Goal: Information Seeking & Learning: Learn about a topic

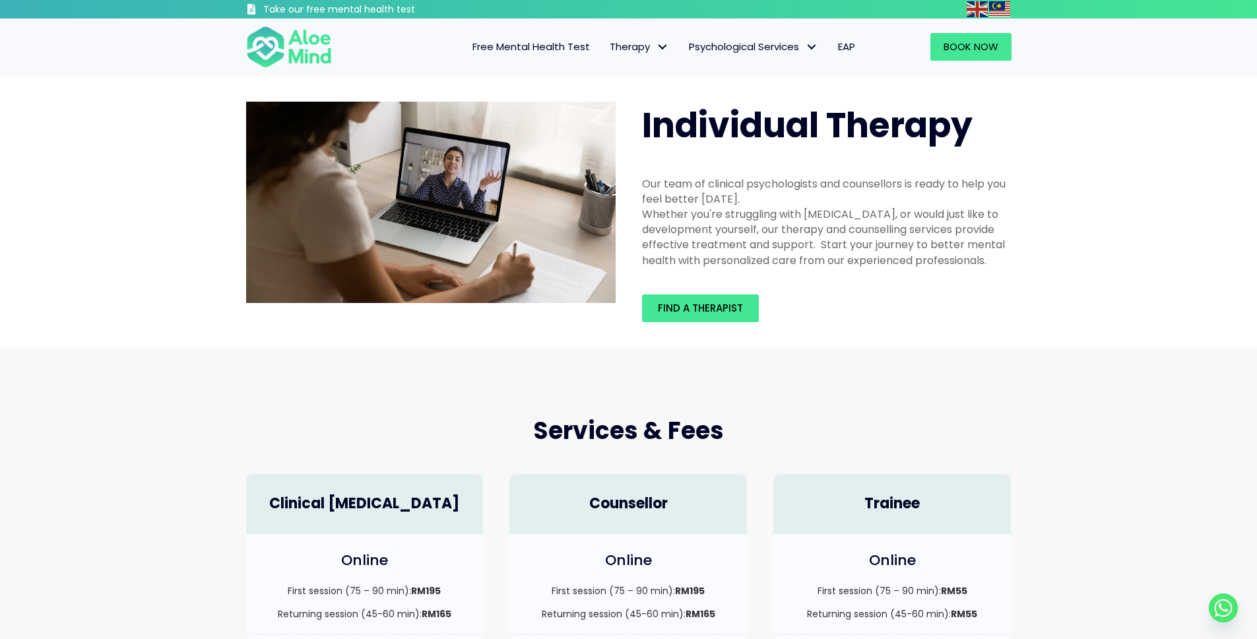
click at [811, 220] on div "Whether you're struggling with depression, anxiety, or would just like to devel…" at bounding box center [826, 236] width 369 height 61
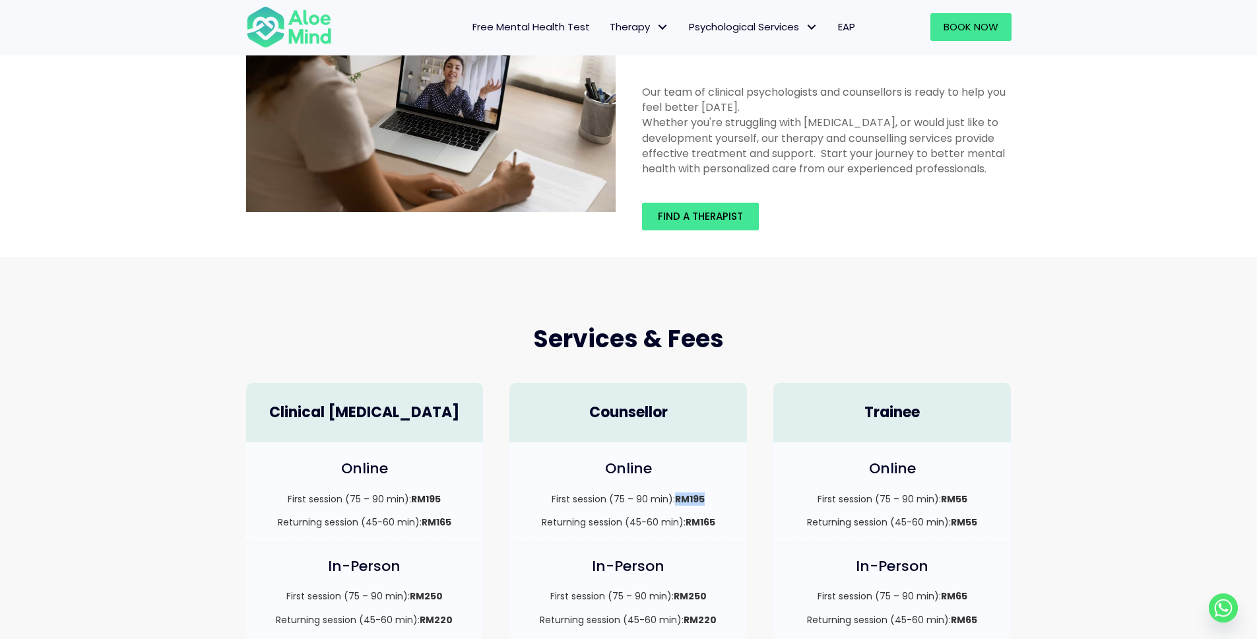
scroll to position [90, 0]
drag, startPoint x: 675, startPoint y: 500, endPoint x: 707, endPoint y: 497, distance: 32.4
click at [707, 497] on p "First session (75 – 90 min): RM195" at bounding box center [627, 497] width 211 height 13
click at [706, 497] on p "First session (75 – 90 min): RM195" at bounding box center [627, 497] width 211 height 13
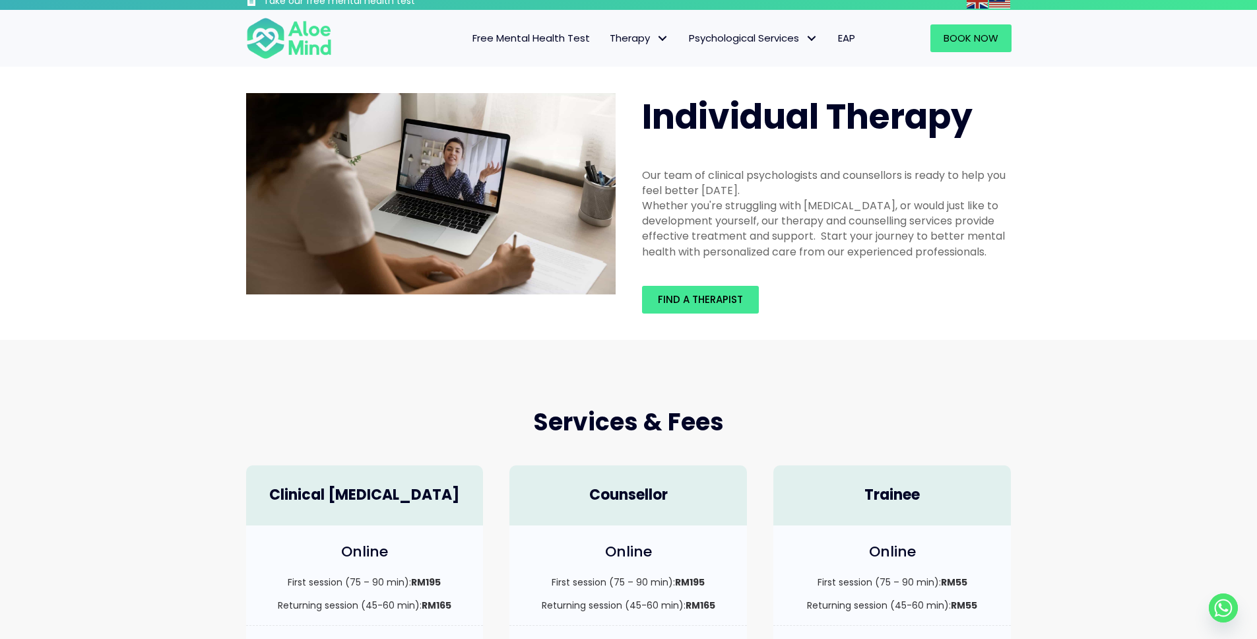
scroll to position [0, 0]
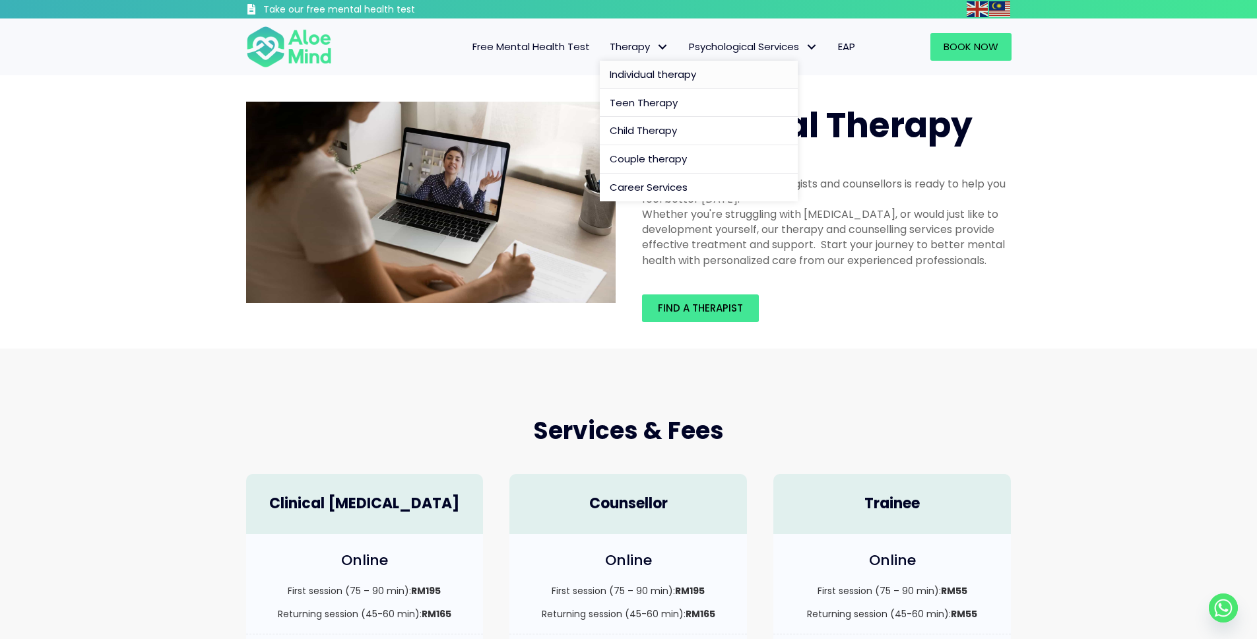
click at [664, 72] on span "Individual therapy" at bounding box center [652, 74] width 86 height 14
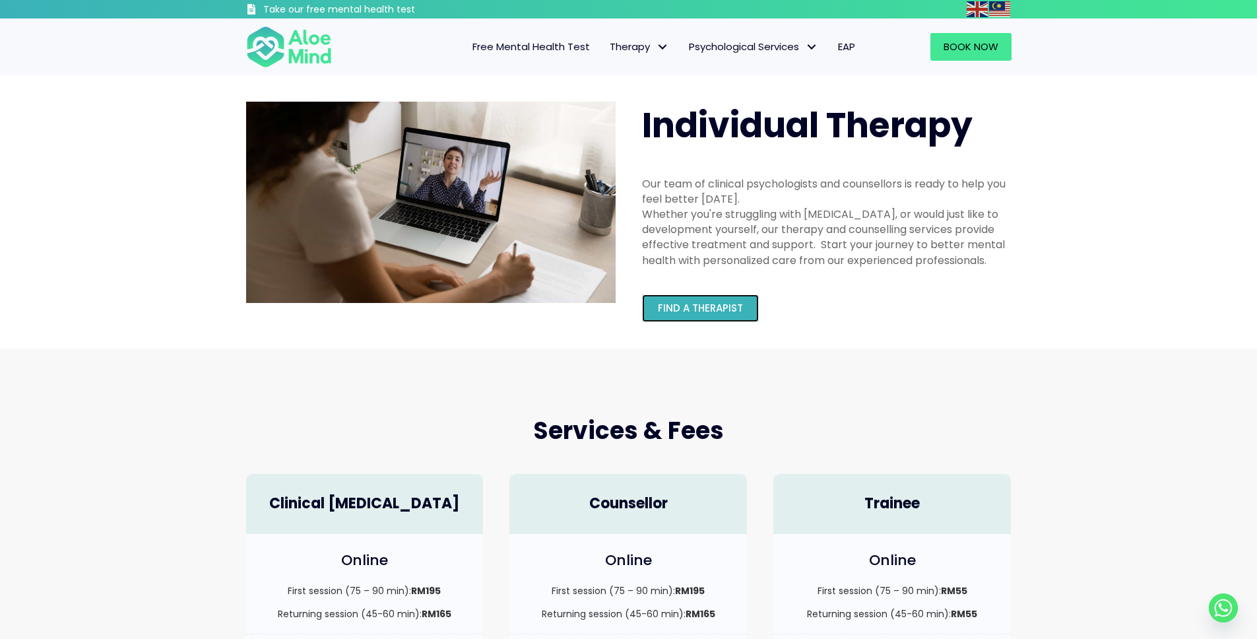
click at [728, 303] on span "Find a therapist" at bounding box center [700, 308] width 85 height 14
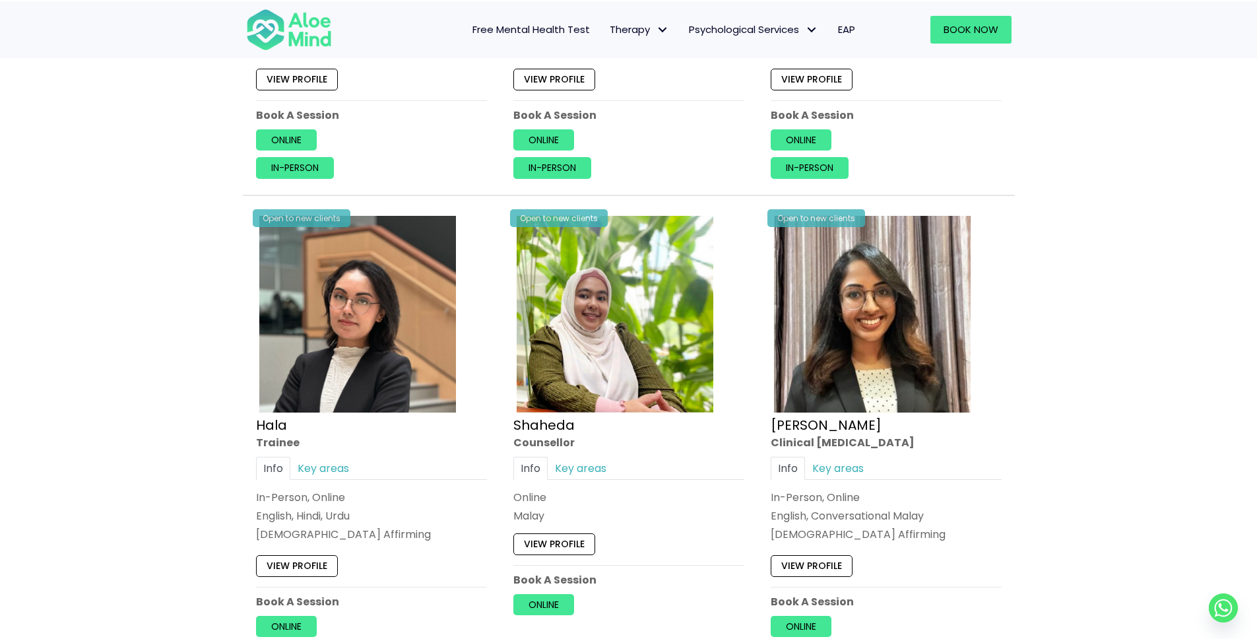
scroll to position [363, 0]
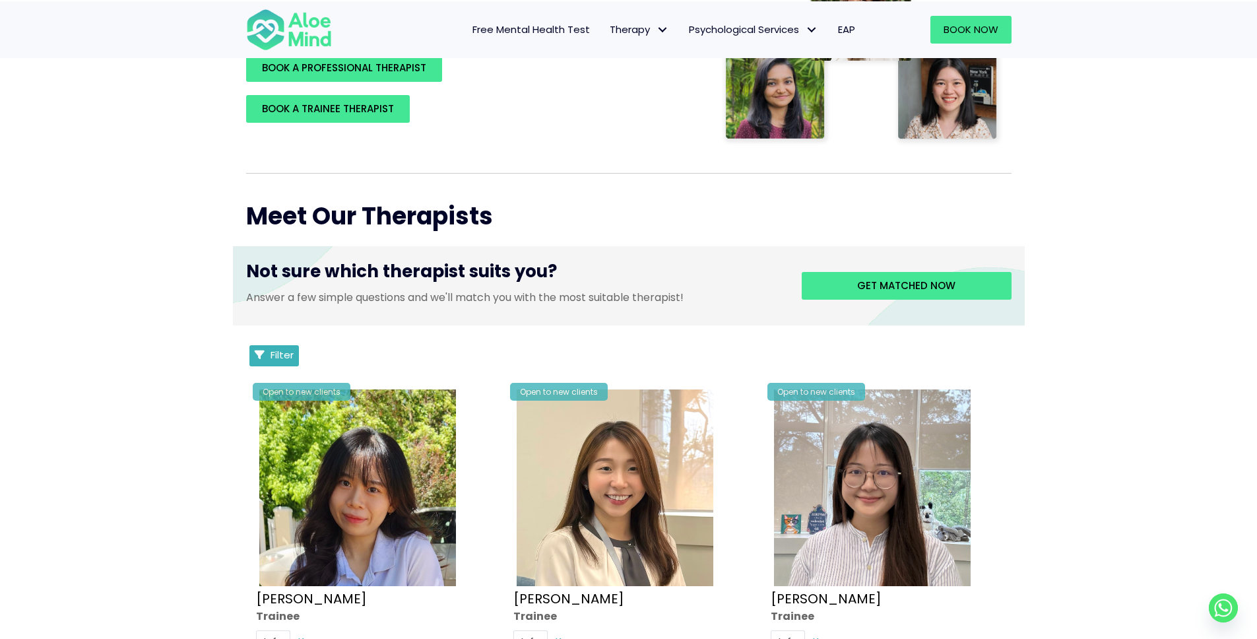
click at [287, 353] on span "Filter" at bounding box center [281, 355] width 23 height 14
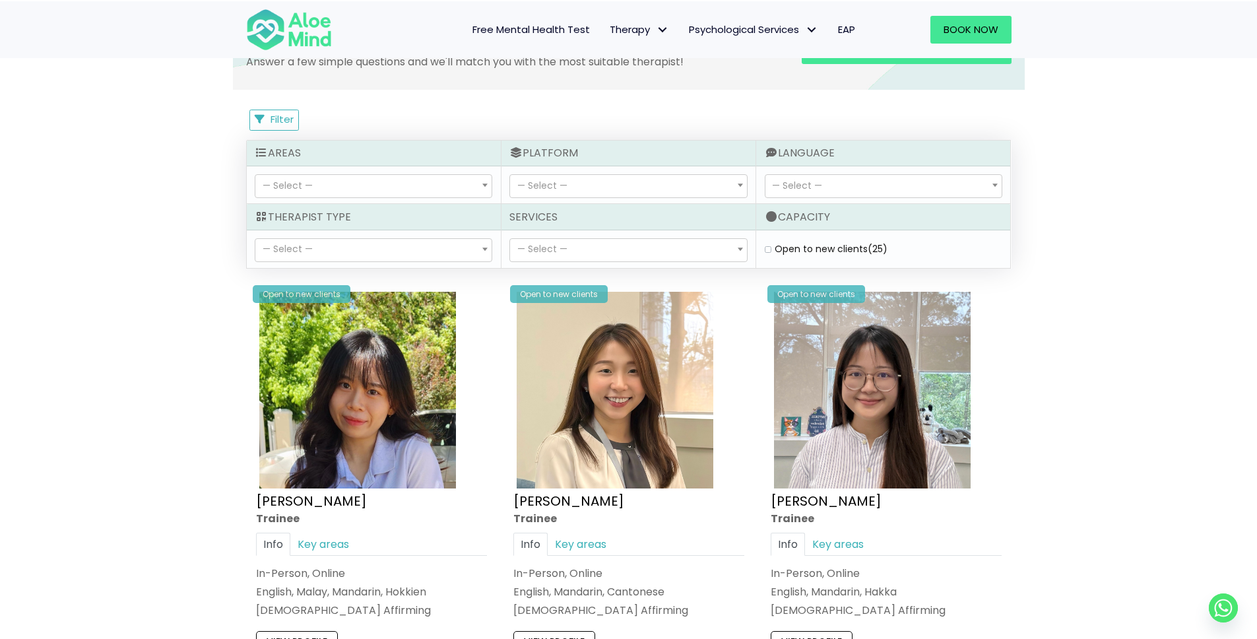
scroll to position [599, 0]
click at [476, 187] on span "— Select —" at bounding box center [373, 185] width 236 height 22
click at [481, 181] on span at bounding box center [484, 184] width 13 height 22
click at [891, 174] on span "— Select —" at bounding box center [883, 185] width 236 height 22
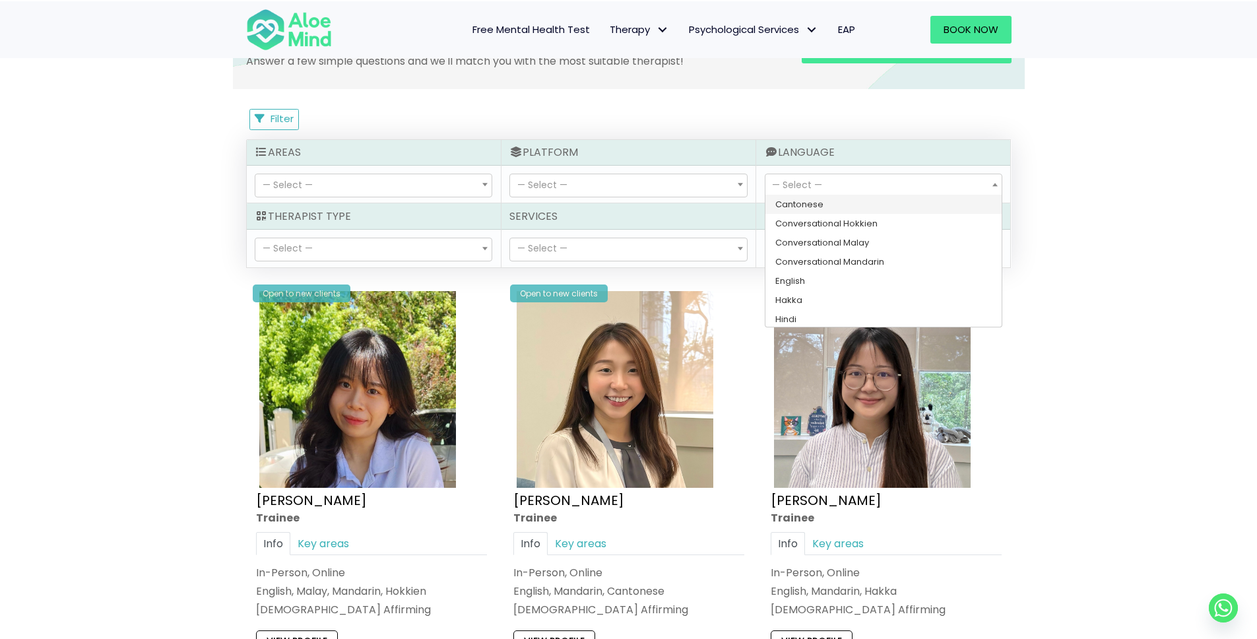
click at [891, 174] on span "— Select —" at bounding box center [883, 185] width 236 height 22
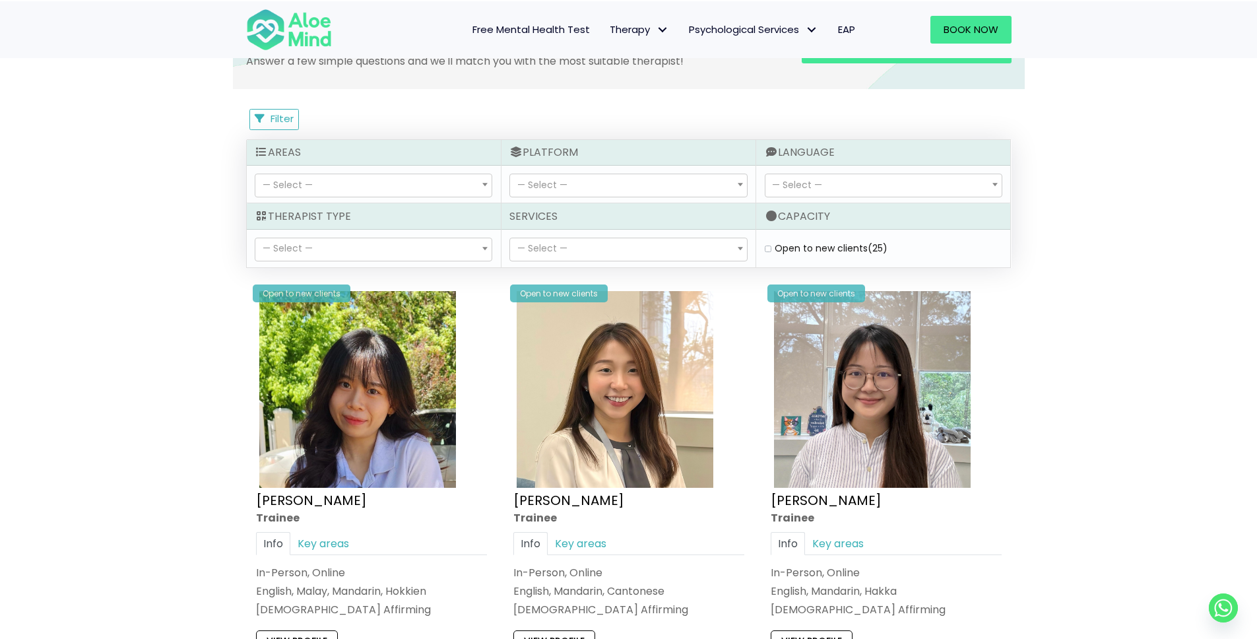
click at [665, 241] on span "— Select —" at bounding box center [628, 249] width 236 height 22
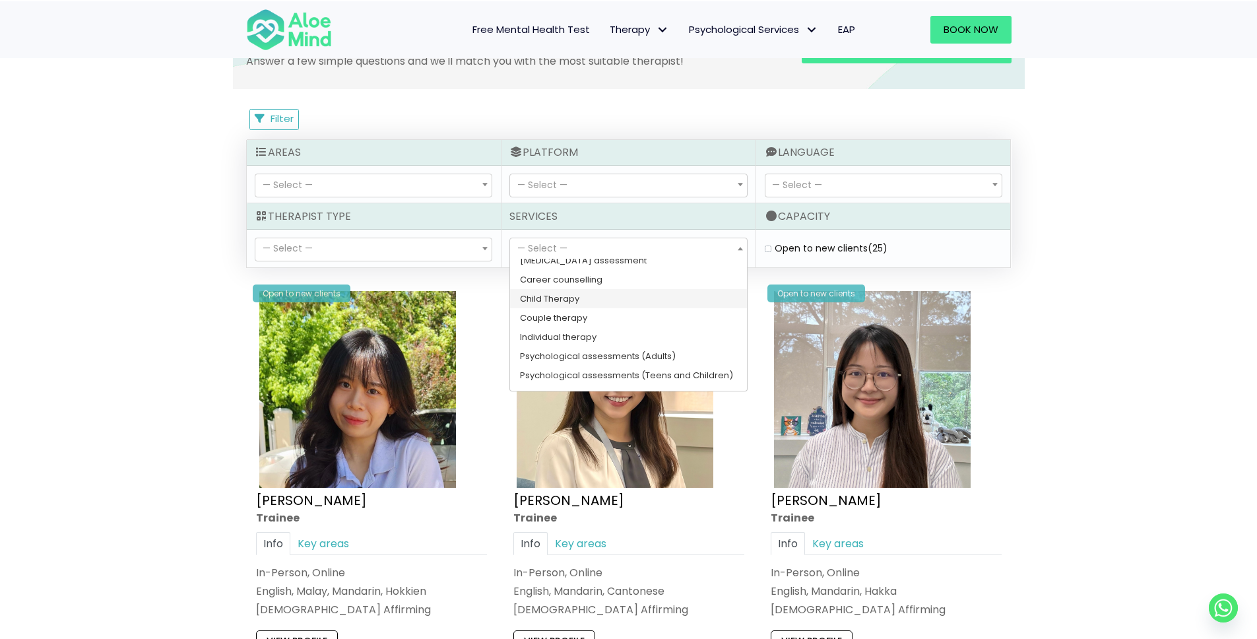
scroll to position [0, 0]
select select "148"
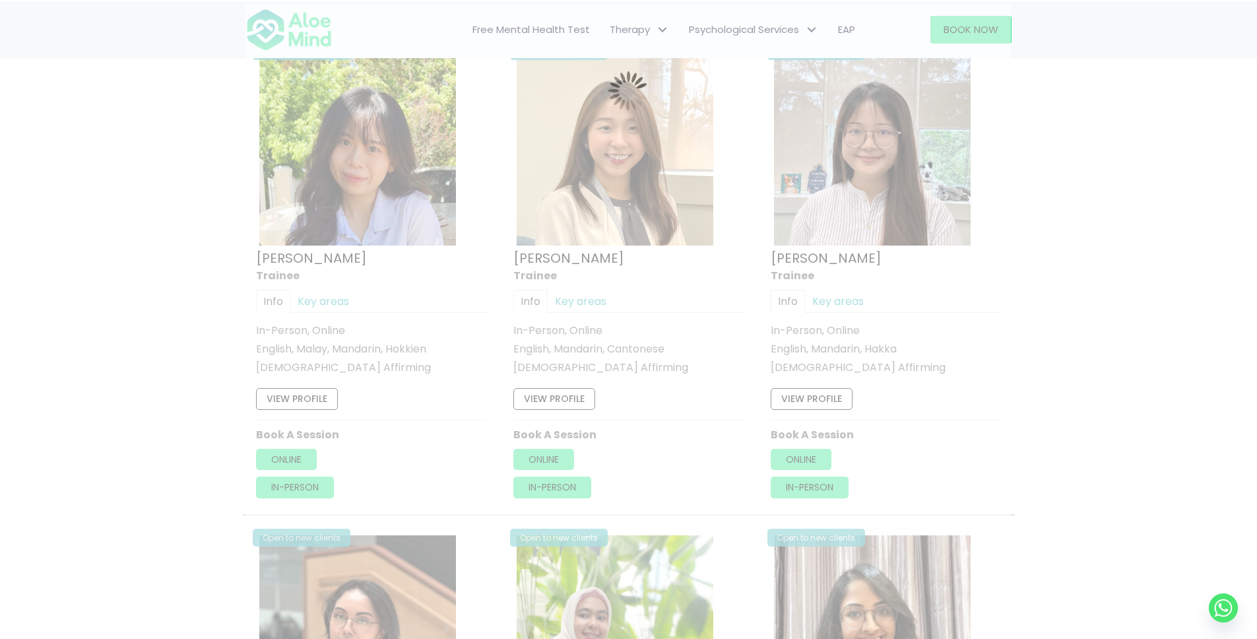
scroll to position [705, 0]
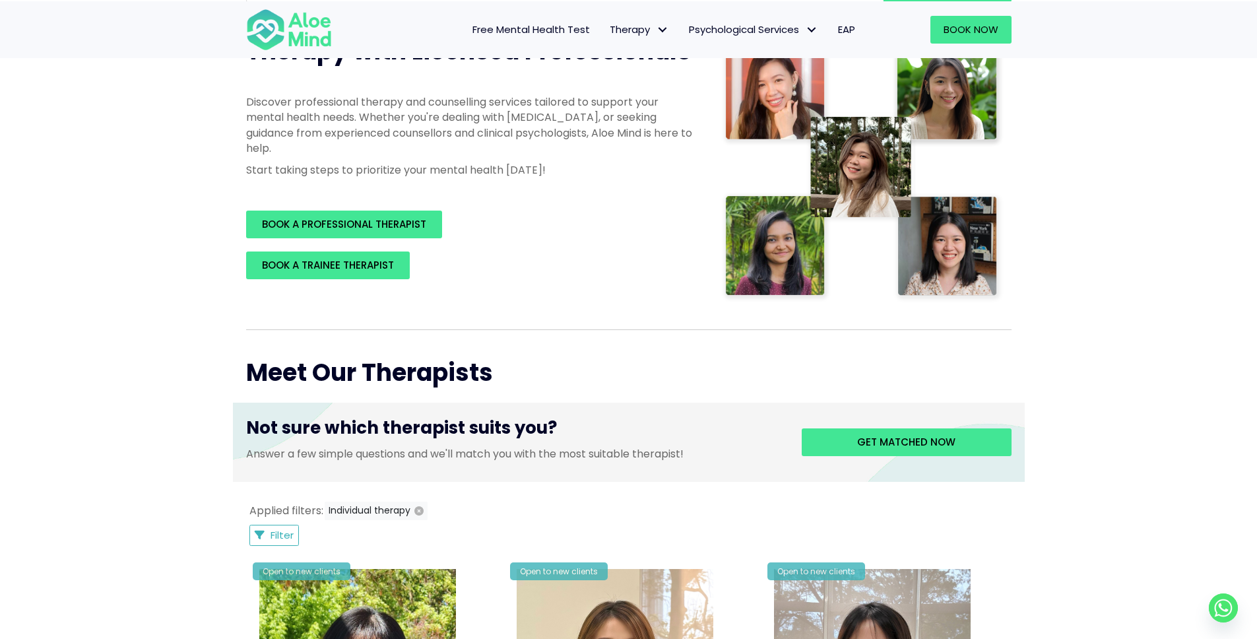
scroll to position [336, 0]
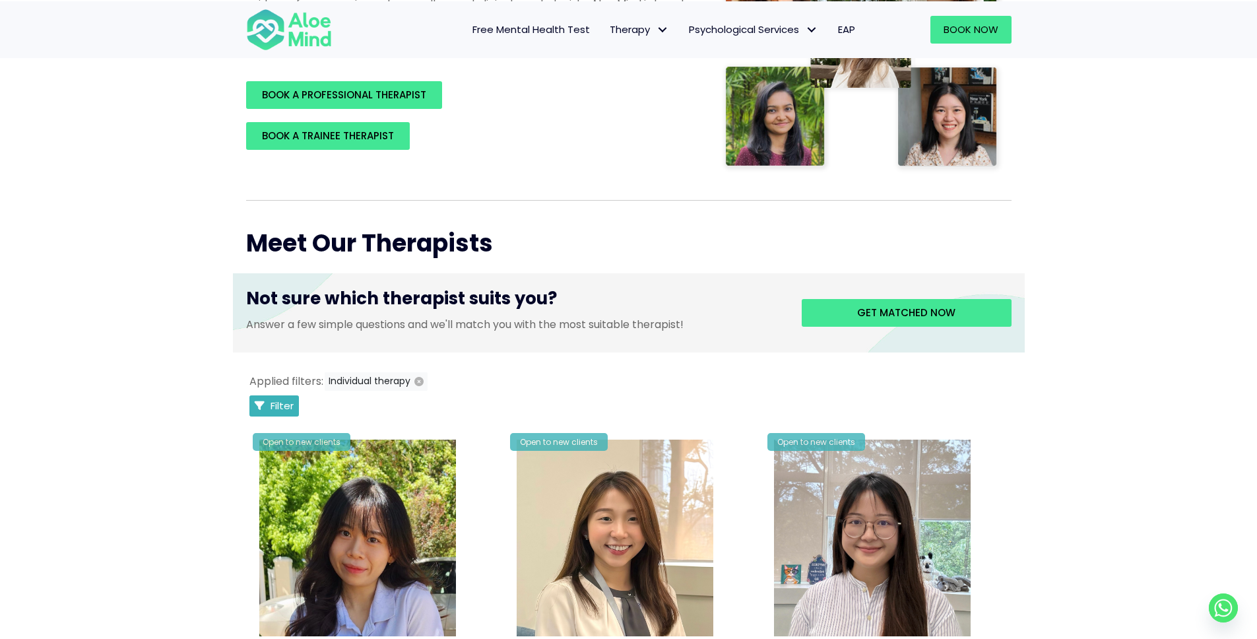
click at [284, 403] on span "Filter" at bounding box center [281, 405] width 23 height 14
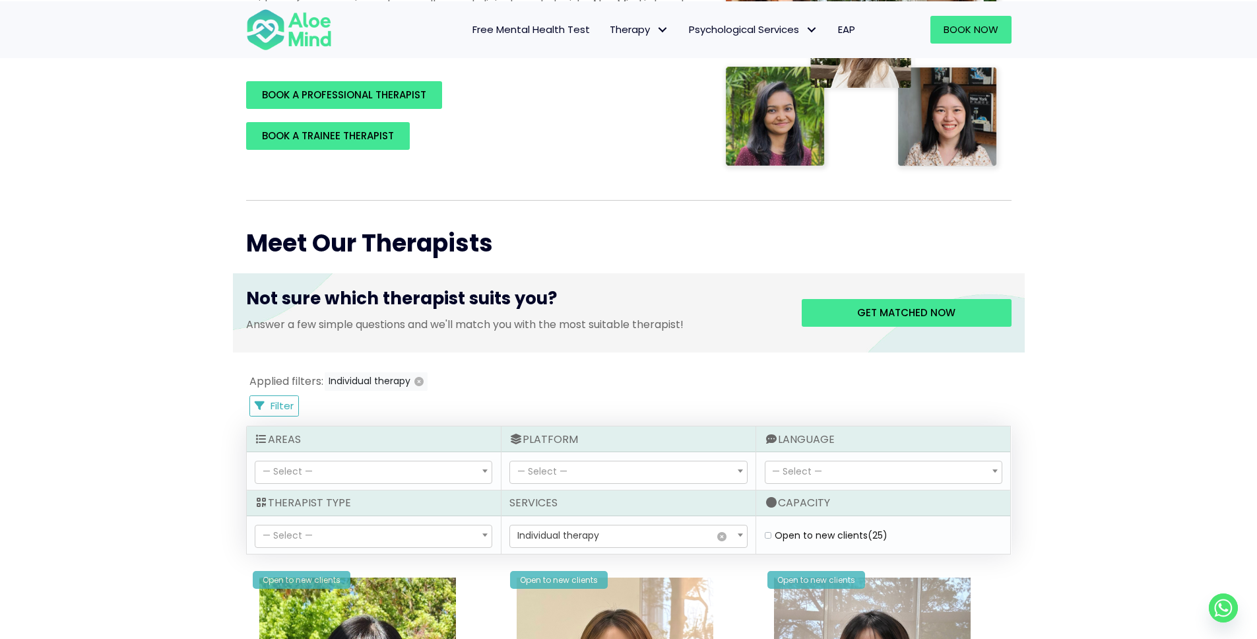
click at [375, 526] on span "— Select —" at bounding box center [373, 536] width 236 height 22
select select "15"
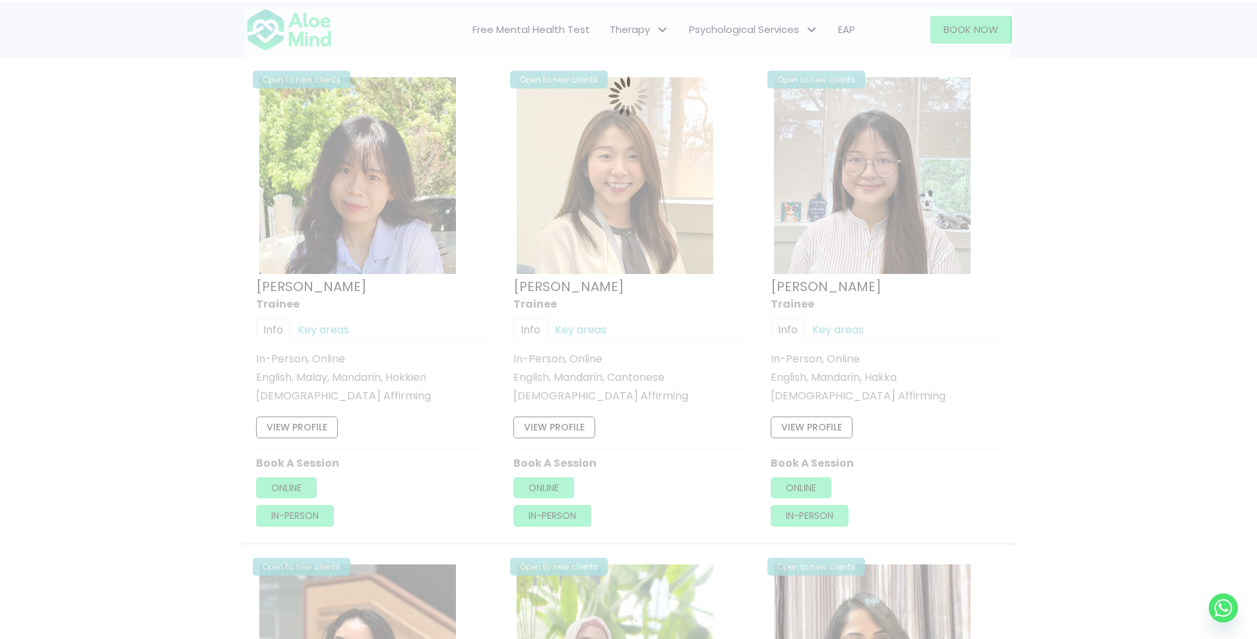
scroll to position [705, 0]
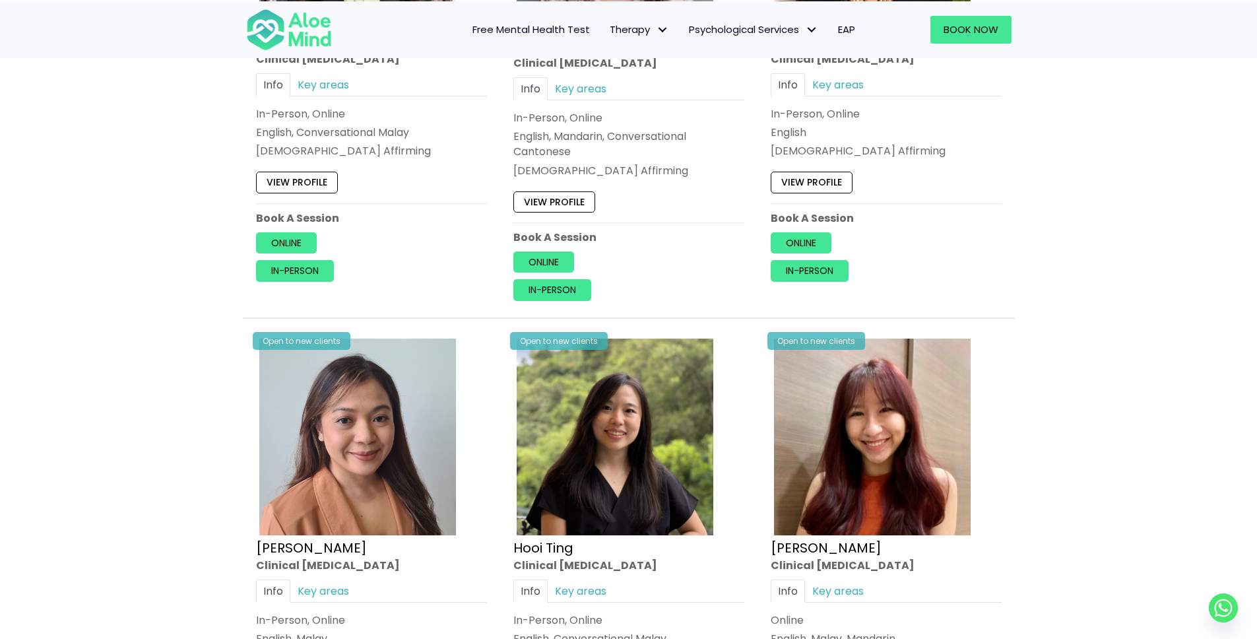
scroll to position [470, 0]
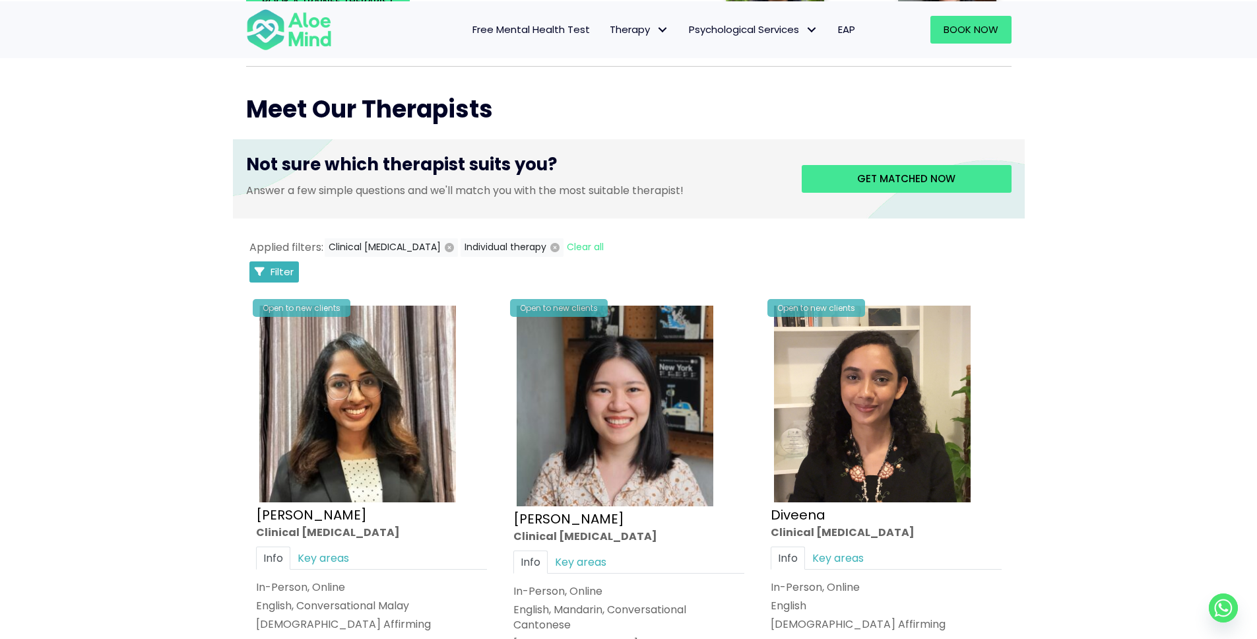
click at [289, 274] on span "Filter" at bounding box center [281, 272] width 23 height 14
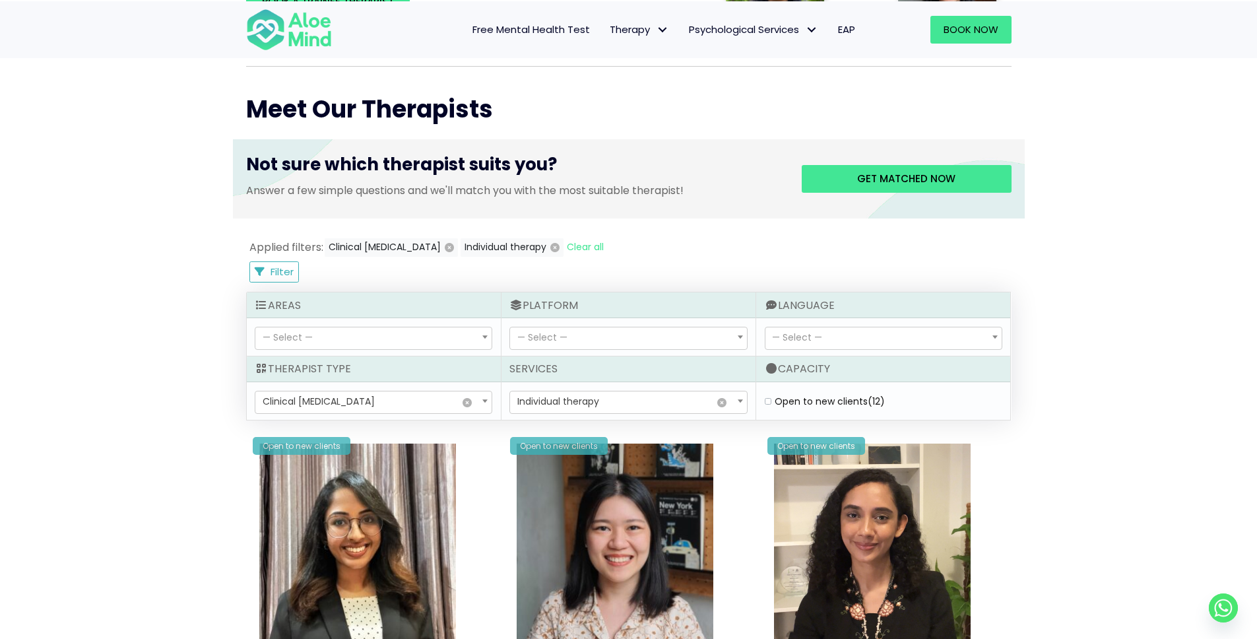
click at [681, 331] on span "— Select —" at bounding box center [628, 338] width 236 height 22
select select "71"
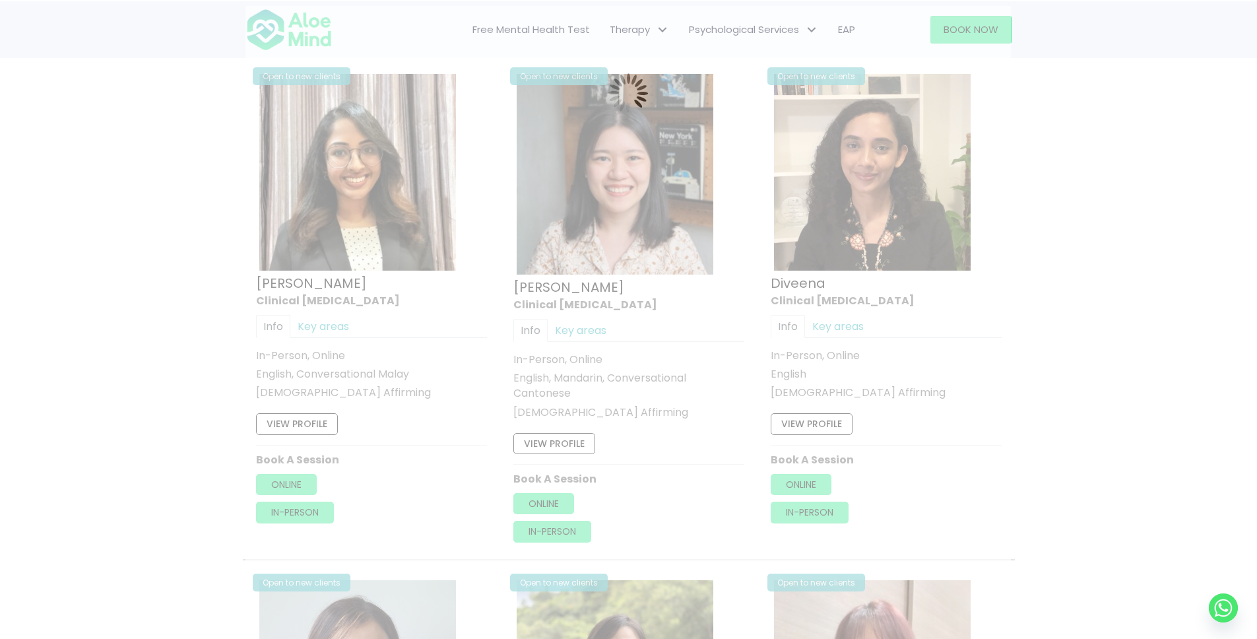
scroll to position [705, 0]
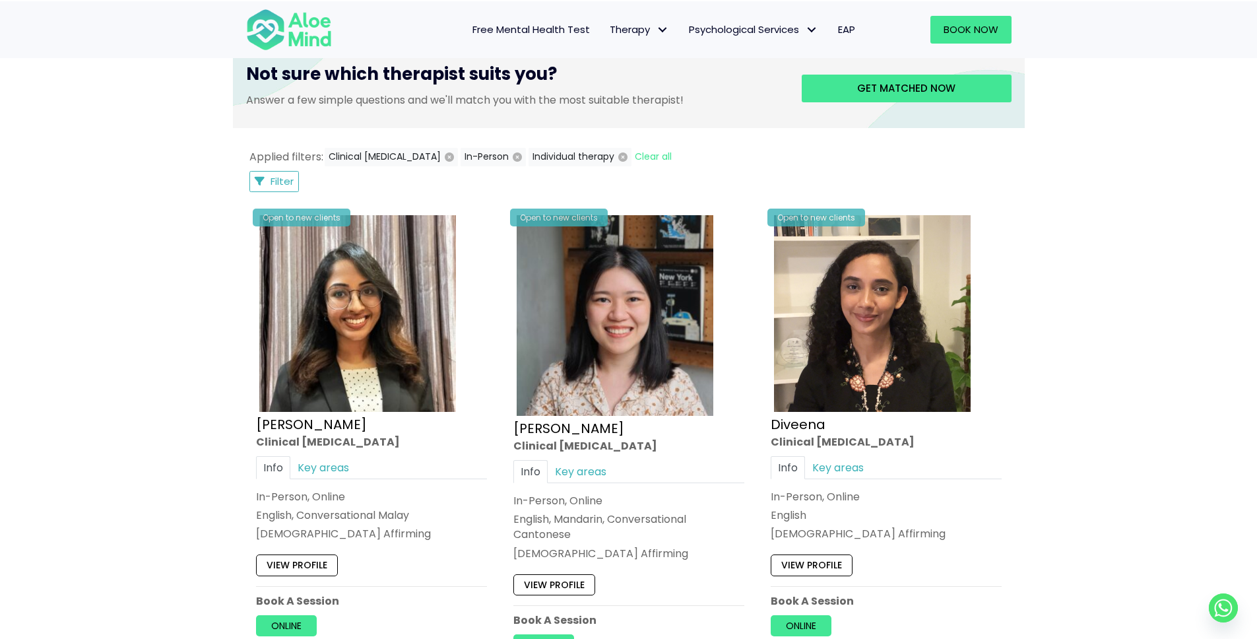
scroll to position [476, 0]
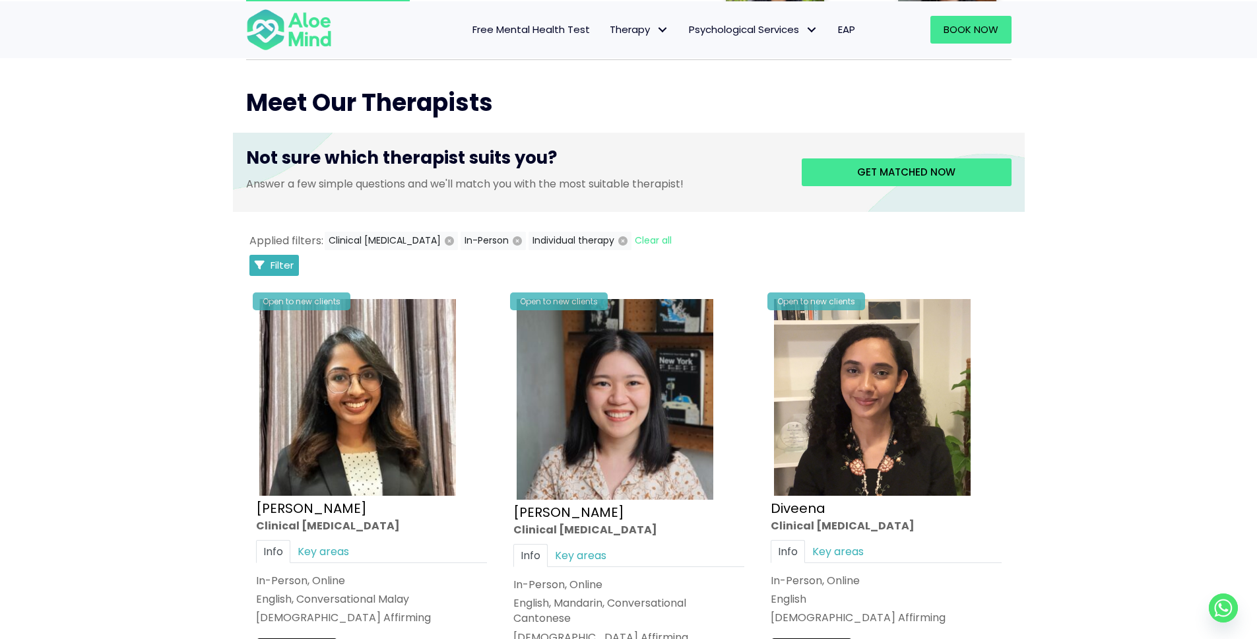
click at [294, 255] on button "Filter" at bounding box center [274, 265] width 50 height 21
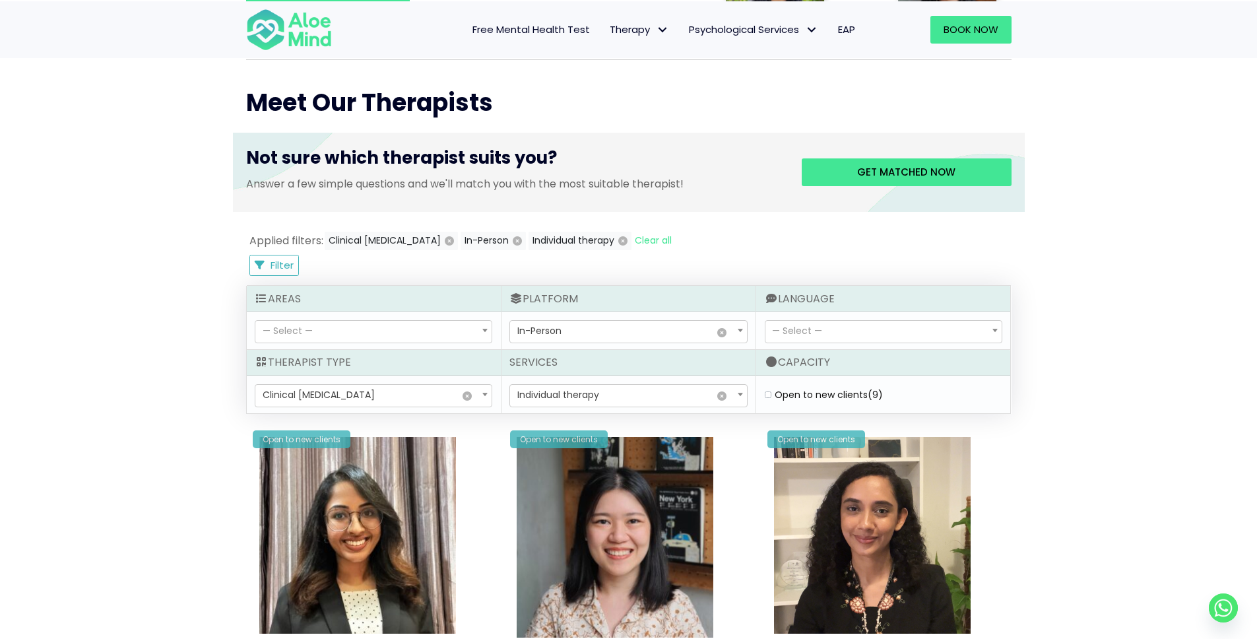
click at [346, 321] on span "— Select —" at bounding box center [373, 332] width 236 height 22
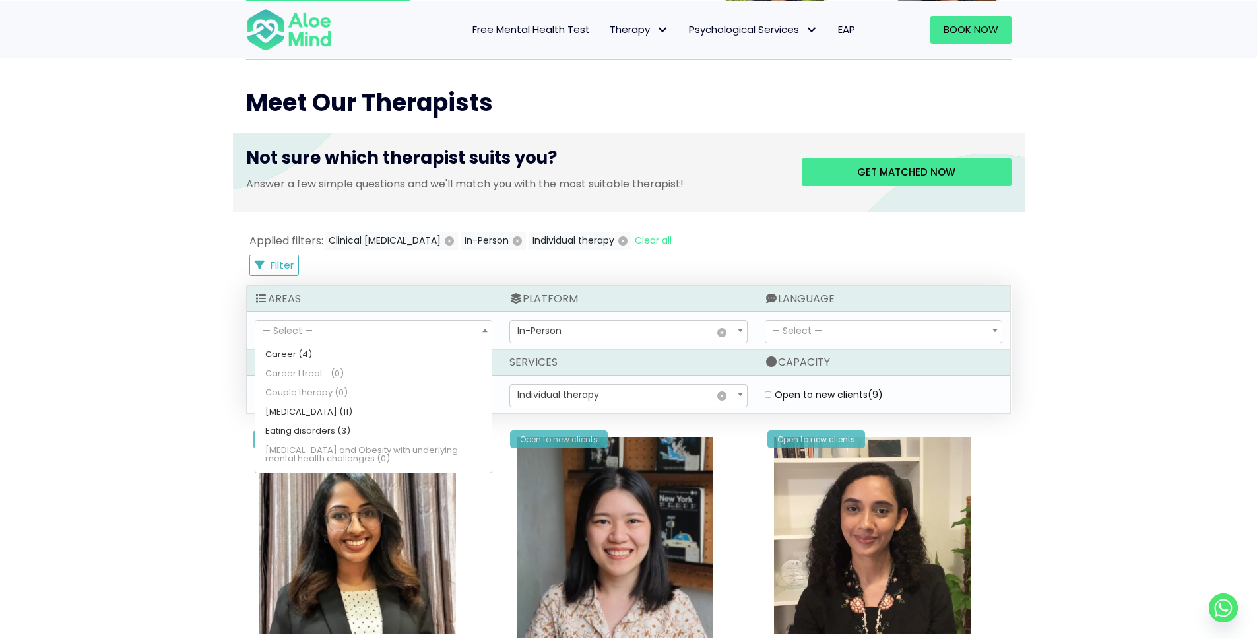
scroll to position [197, 0]
select select "45"
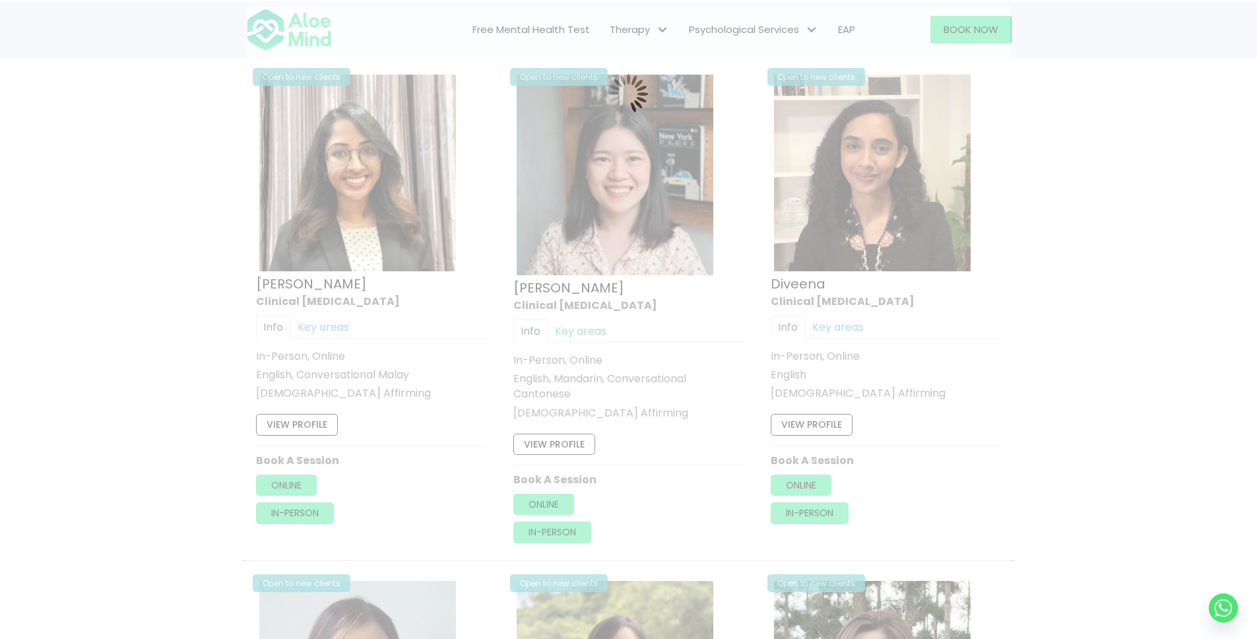
scroll to position [705, 0]
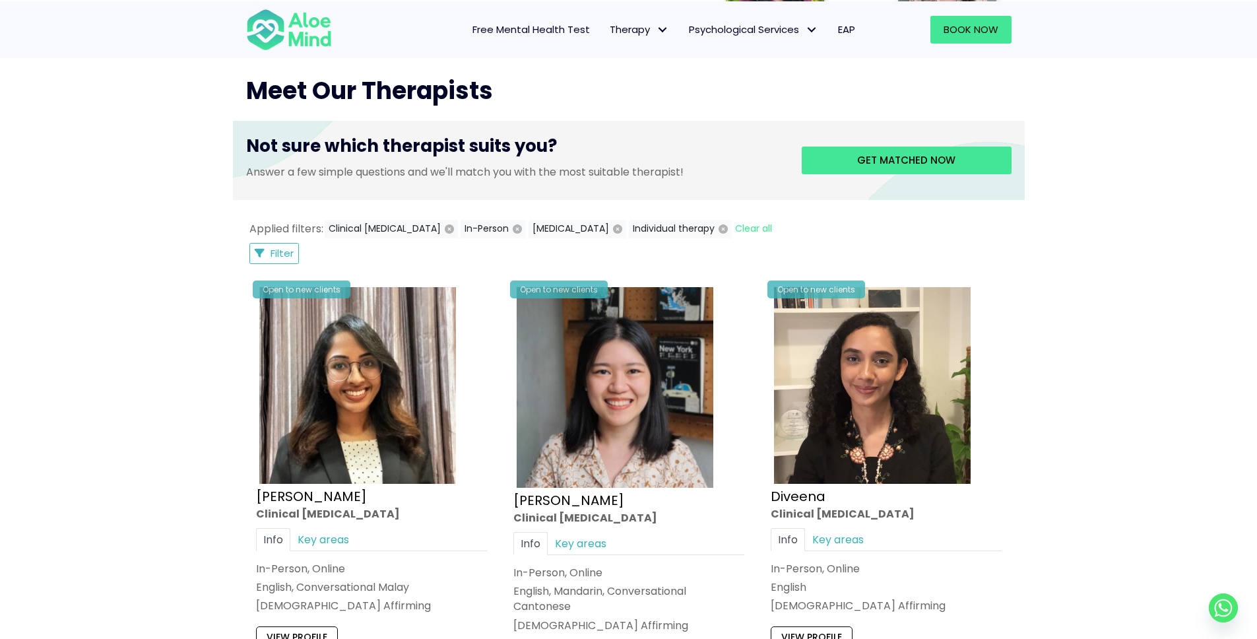
scroll to position [479, 0]
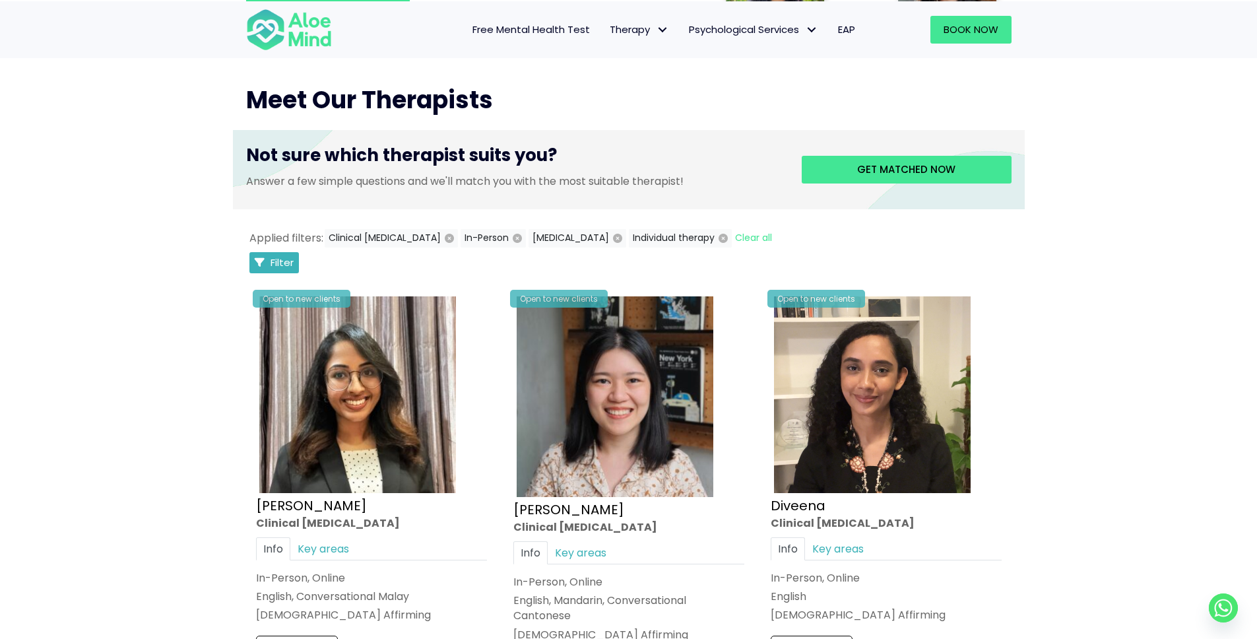
click at [286, 263] on span "Filter" at bounding box center [281, 262] width 23 height 14
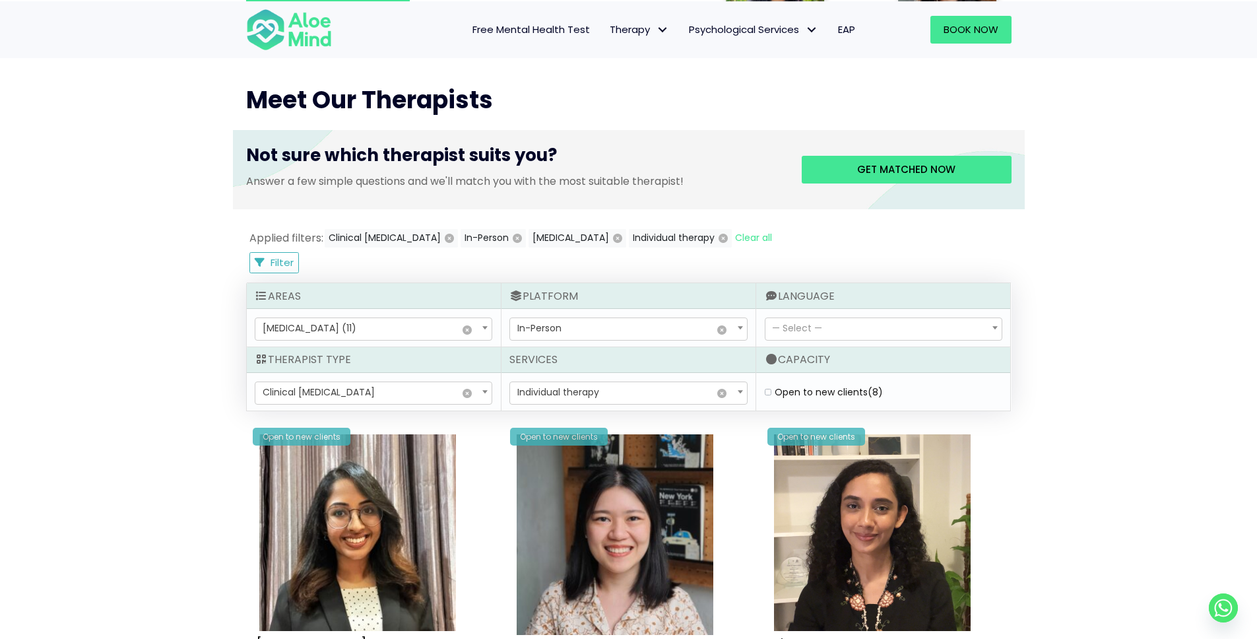
click at [813, 393] on label "Open to new clients (8)" at bounding box center [828, 391] width 108 height 13
click at [771, 393] on clients "Open to new clients (8)" at bounding box center [767, 392] width 7 height 9
checkbox clients "true"
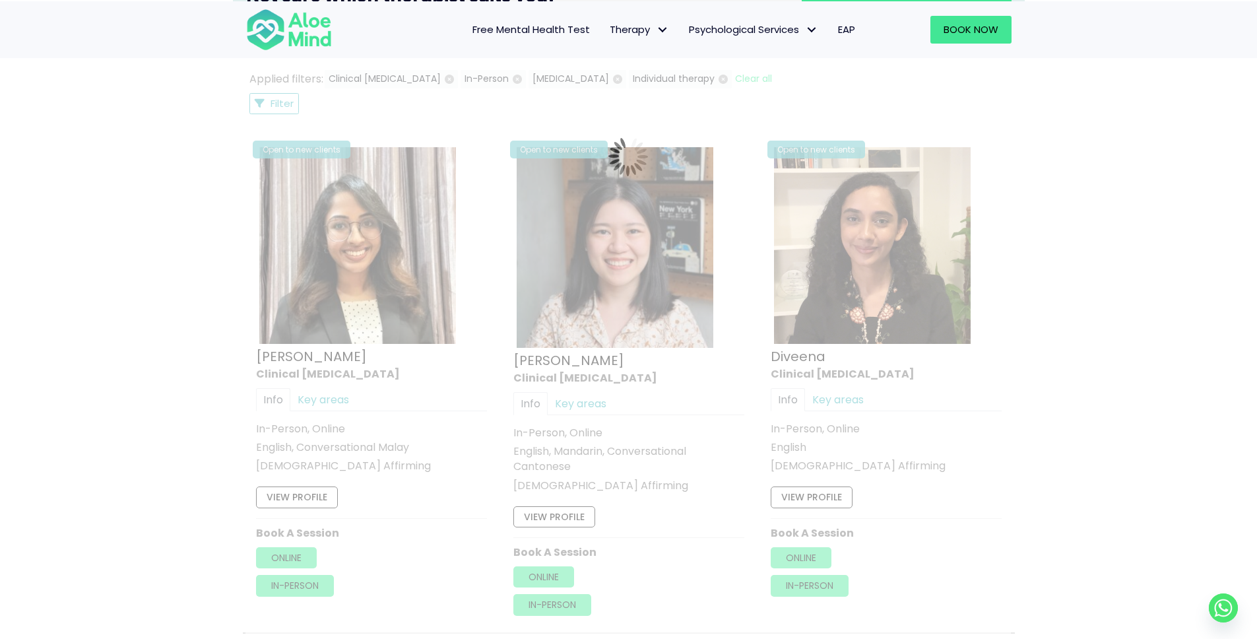
scroll to position [705, 0]
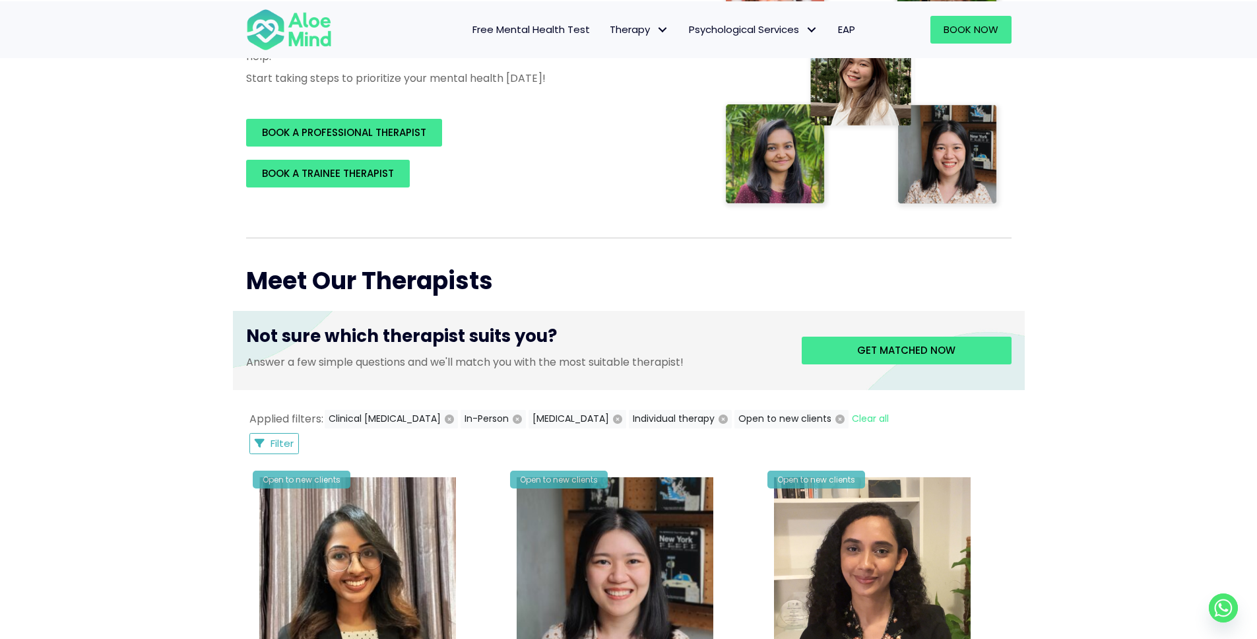
scroll to position [325, 0]
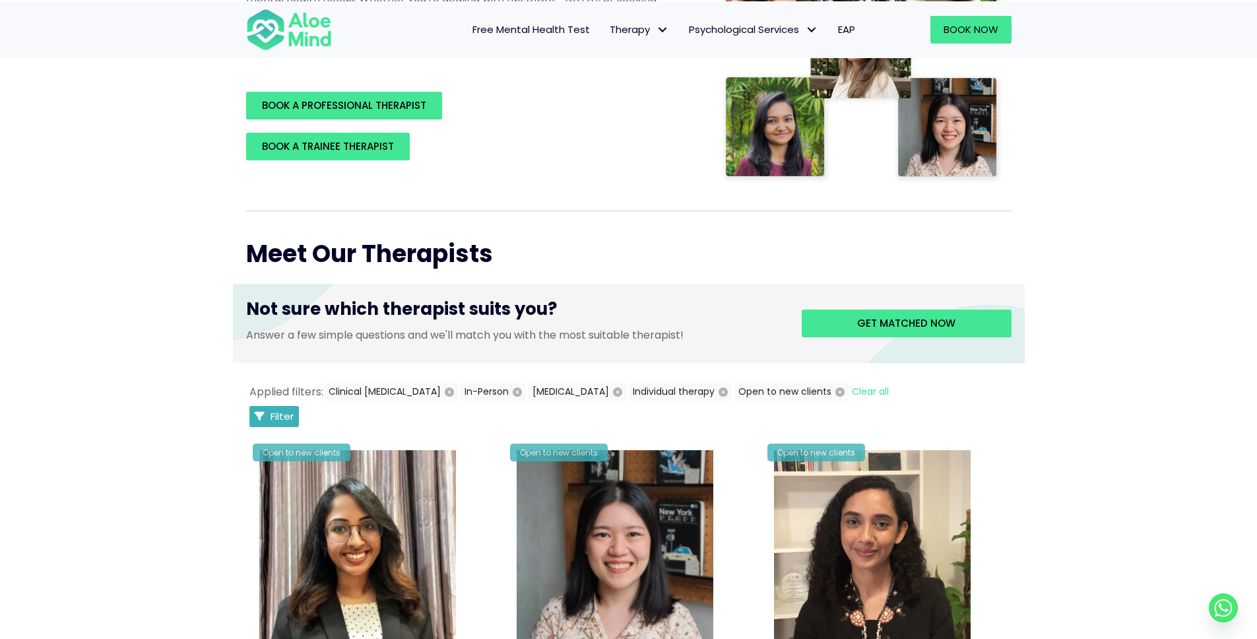
click at [284, 412] on span "Filter" at bounding box center [281, 416] width 23 height 14
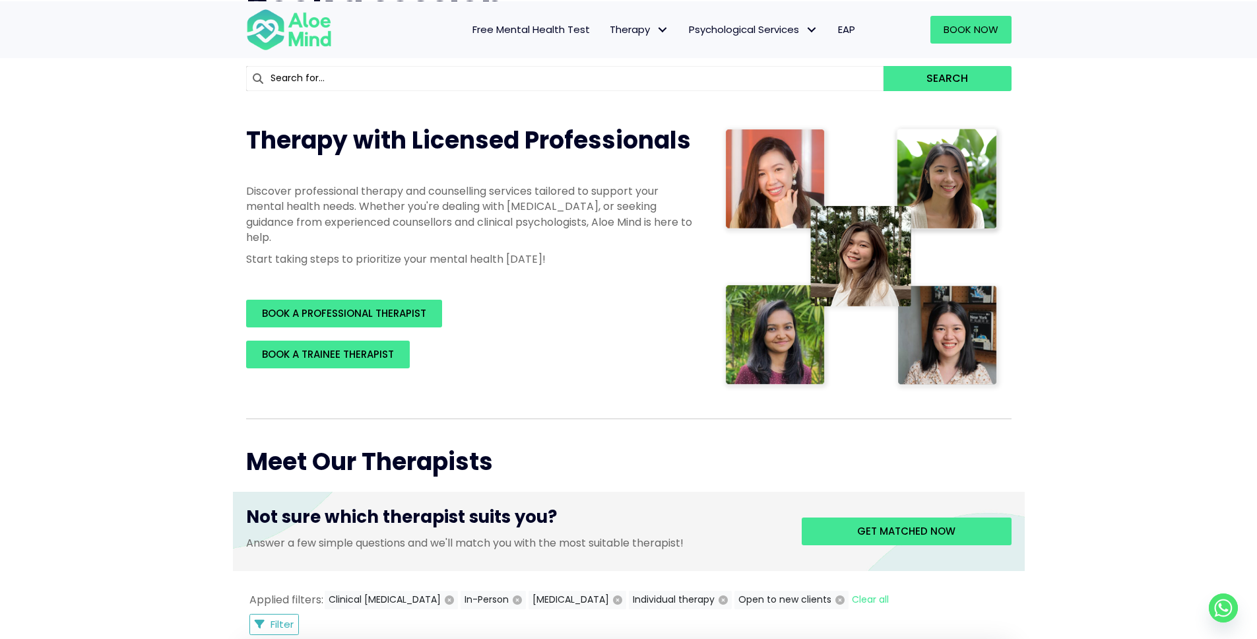
scroll to position [0, 0]
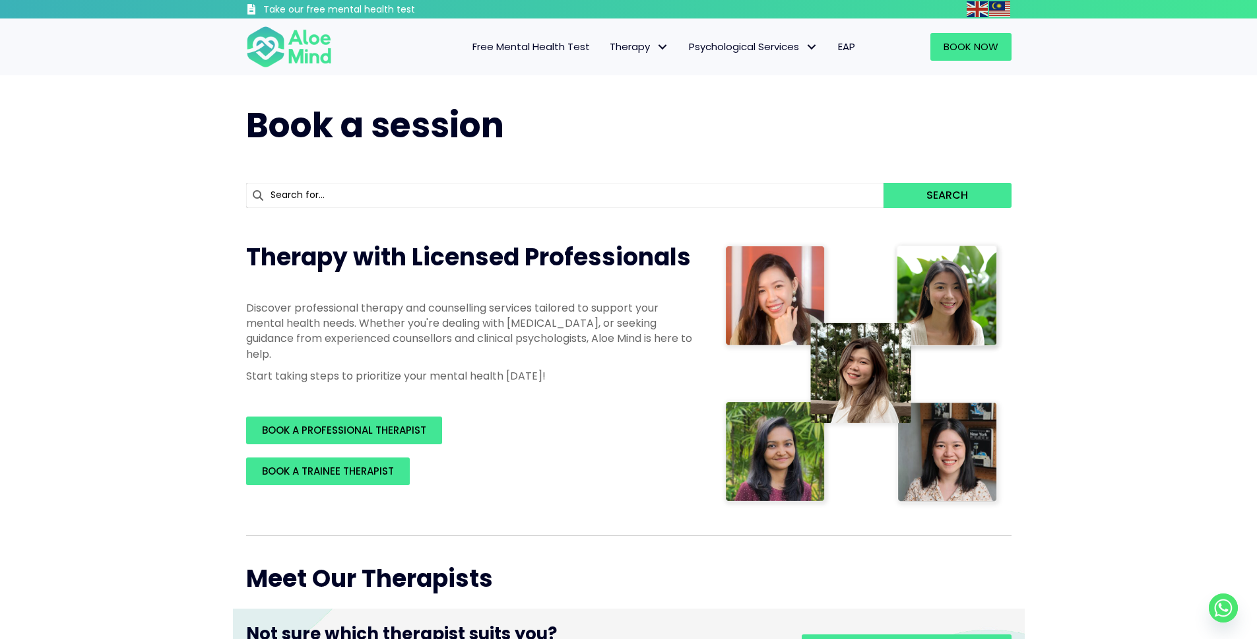
click at [450, 320] on p "Discover professional therapy and counselling services tailored to support your…" at bounding box center [470, 330] width 449 height 61
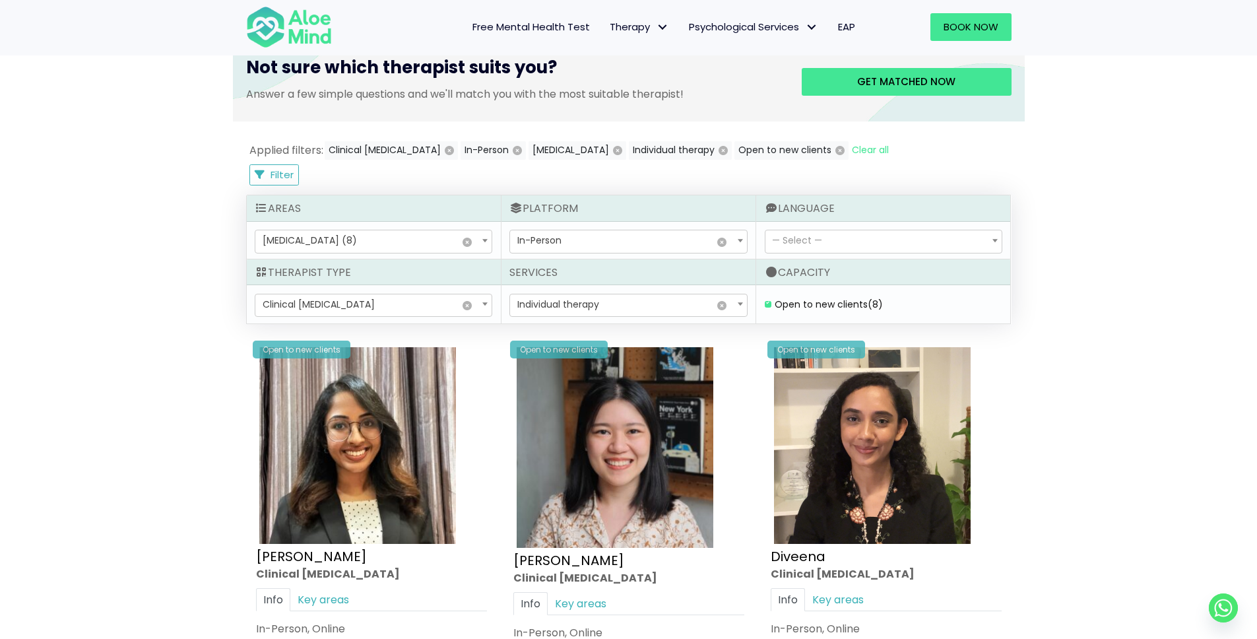
scroll to position [817, 0]
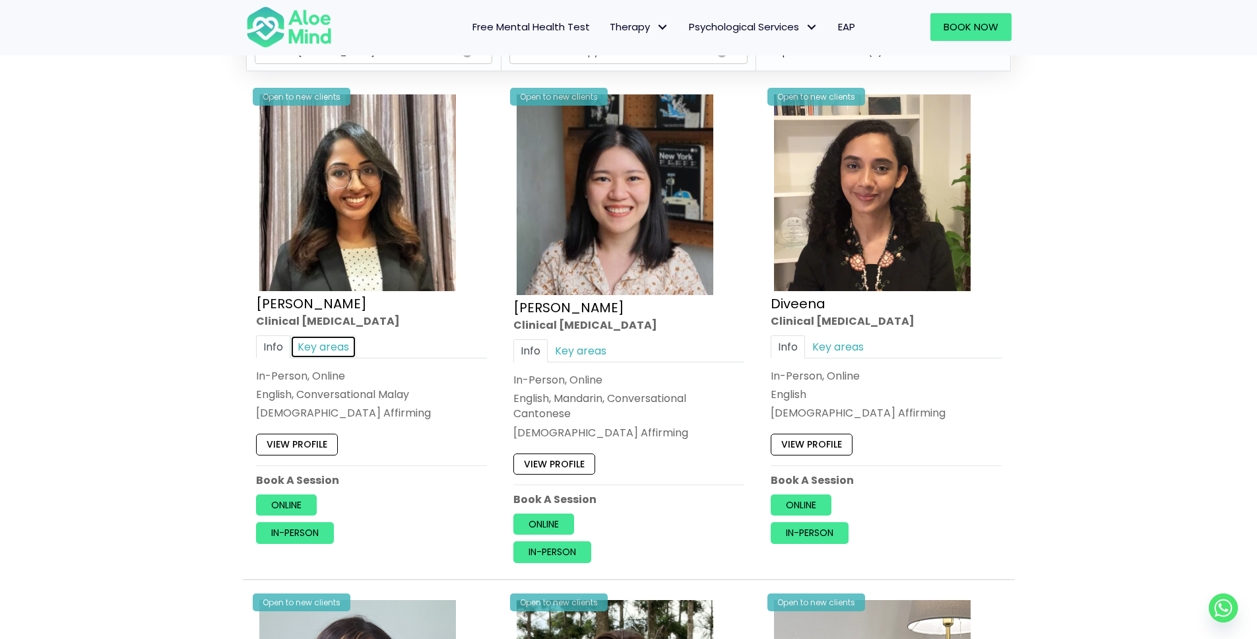
click at [323, 353] on link "Key areas" at bounding box center [323, 345] width 66 height 23
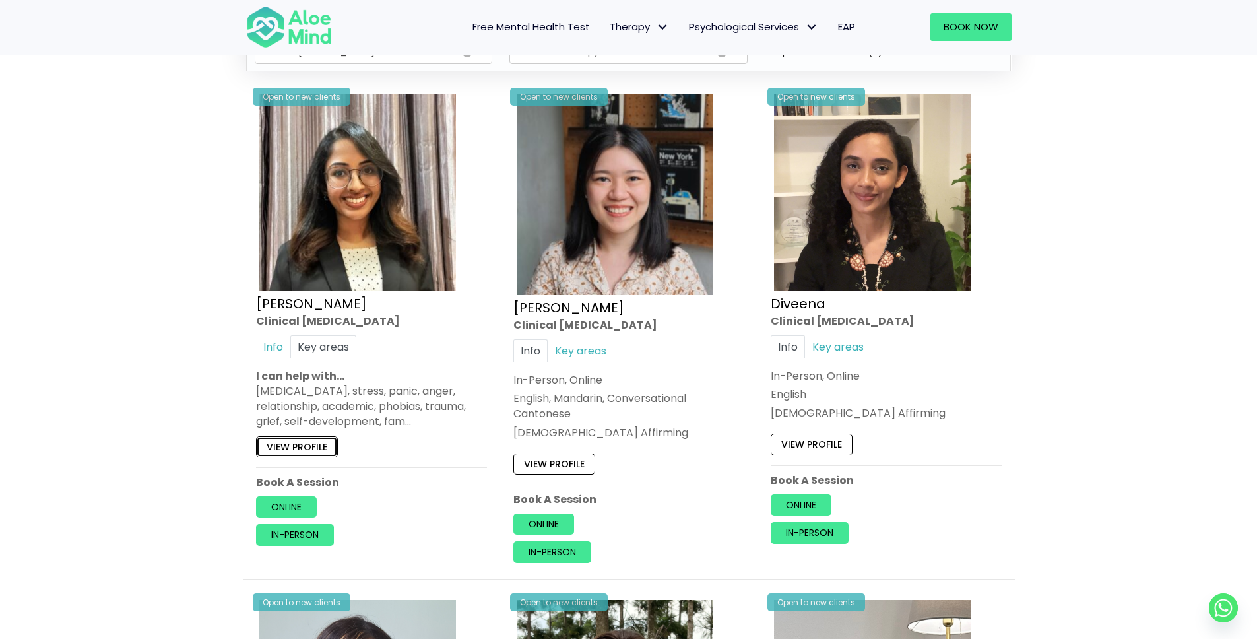
click at [306, 448] on link "View profile" at bounding box center [297, 445] width 82 height 21
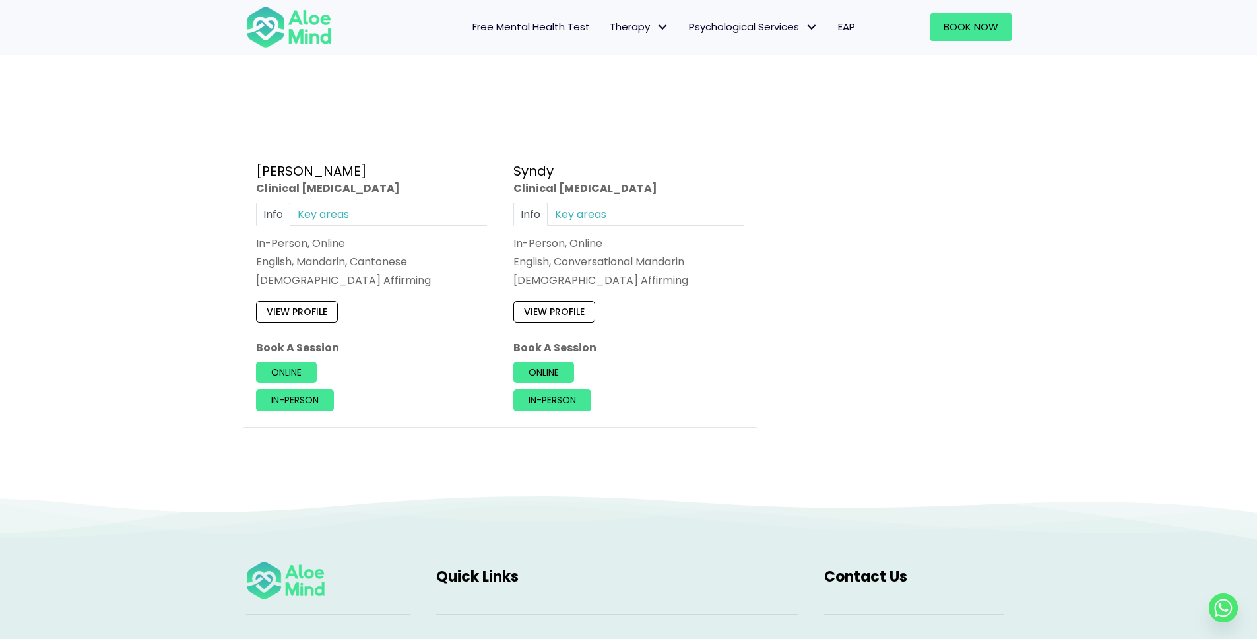
scroll to position [2247, 0]
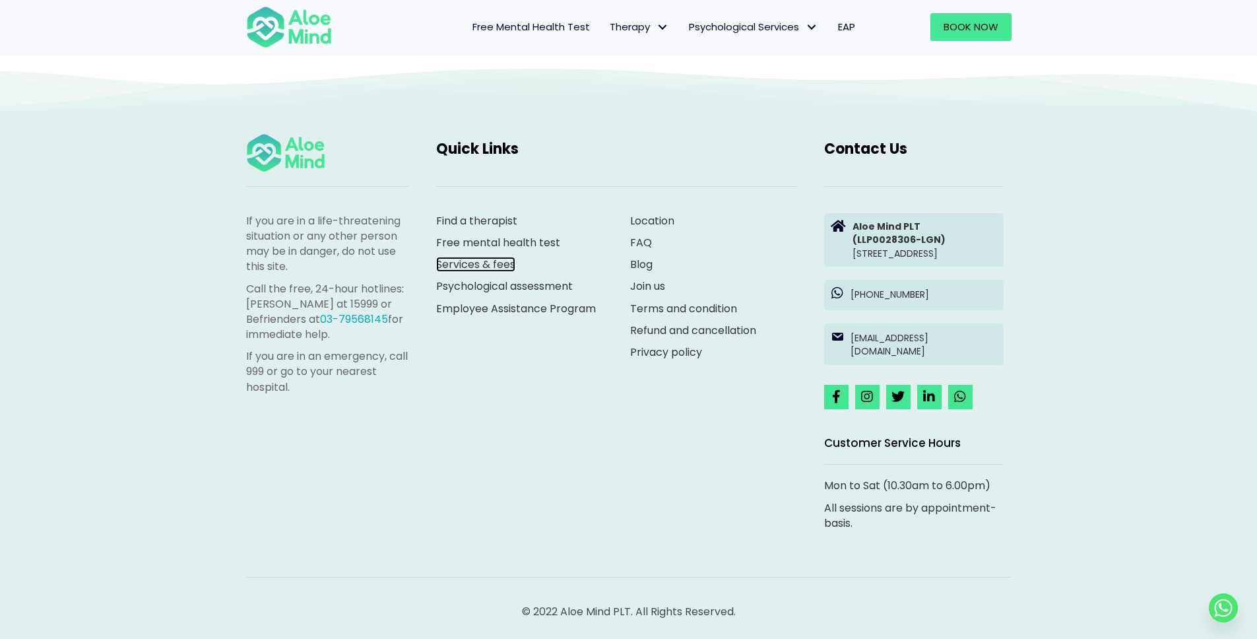
click at [483, 257] on link "Services & fees" at bounding box center [475, 264] width 79 height 15
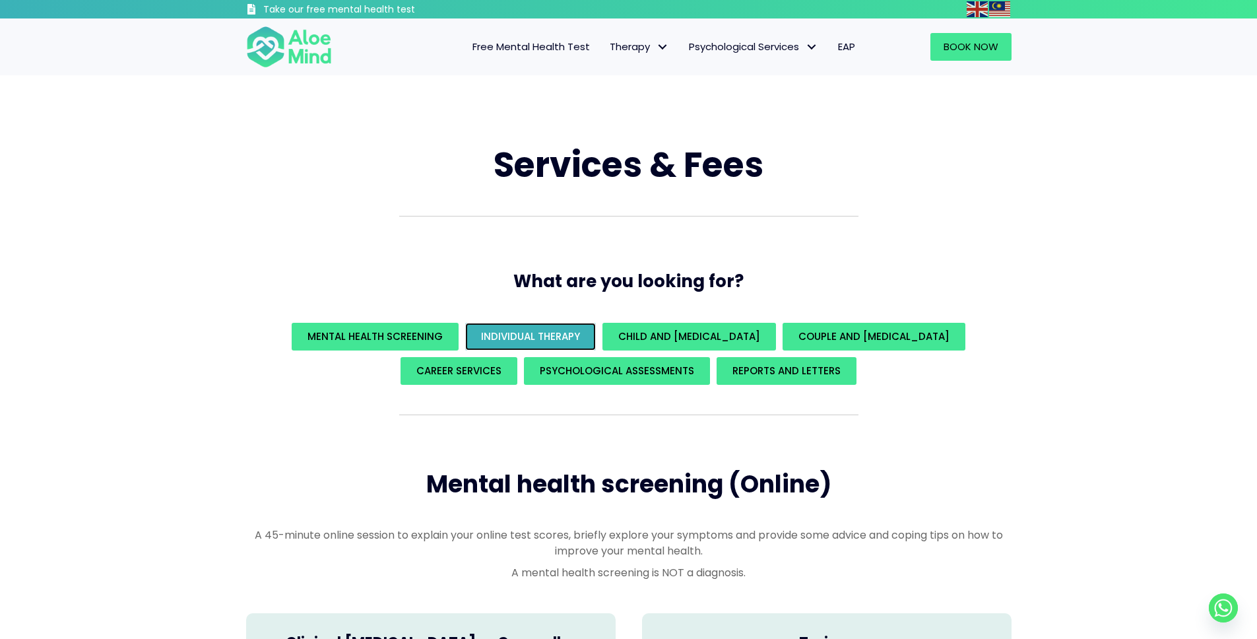
click at [554, 335] on span "Individual Therapy" at bounding box center [530, 336] width 99 height 14
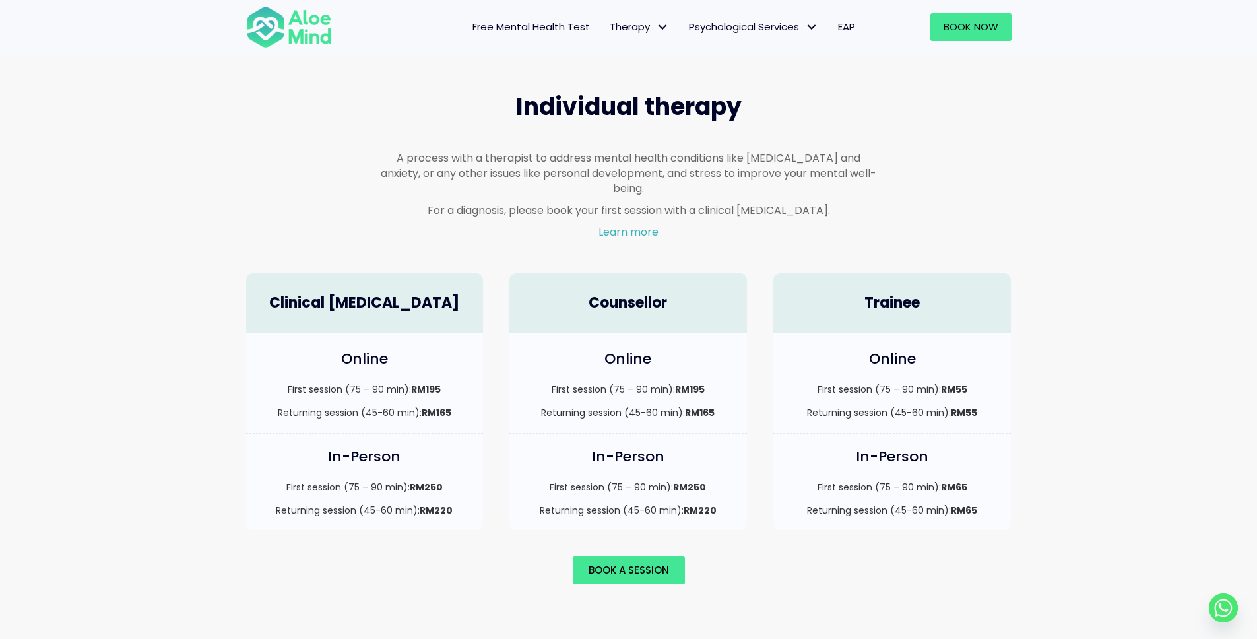
scroll to position [772, 0]
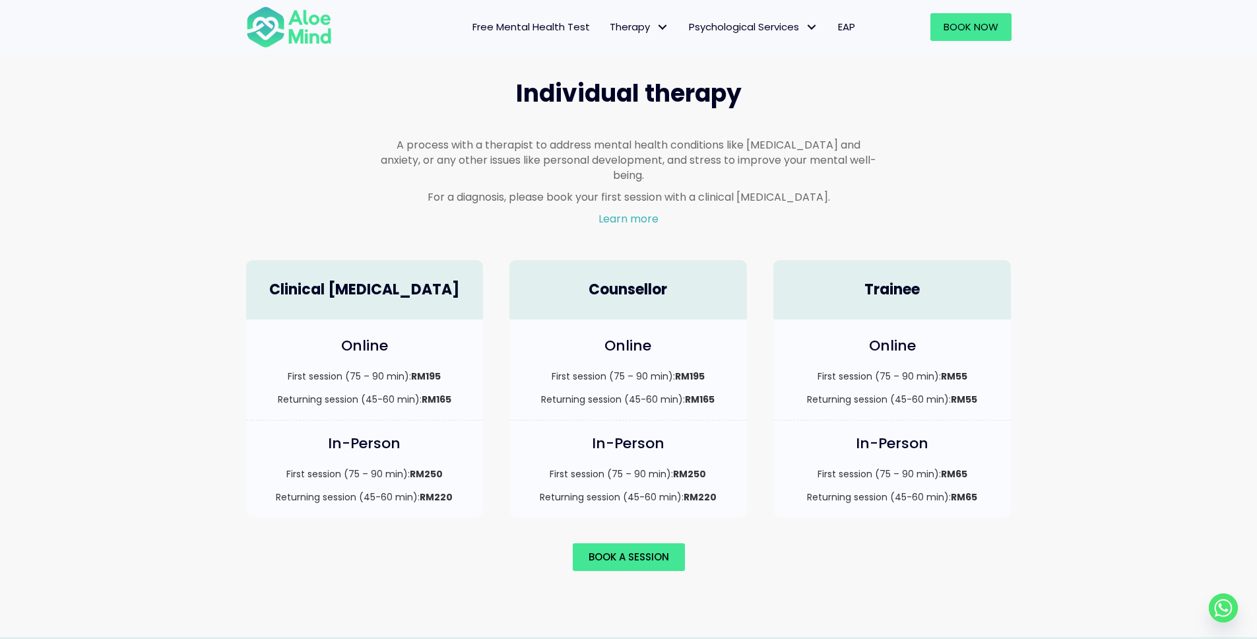
click at [1109, 57] on div "Individual therapy A process with a therapist to address mental health conditio…" at bounding box center [628, 323] width 1257 height 625
click at [381, 280] on h4 "Clinical [MEDICAL_DATA]" at bounding box center [364, 290] width 211 height 20
click at [380, 280] on h4 "Clinical [MEDICAL_DATA]" at bounding box center [364, 290] width 211 height 20
copy h4 "[MEDICAL_DATA]"
